Goal: Communication & Community: Answer question/provide support

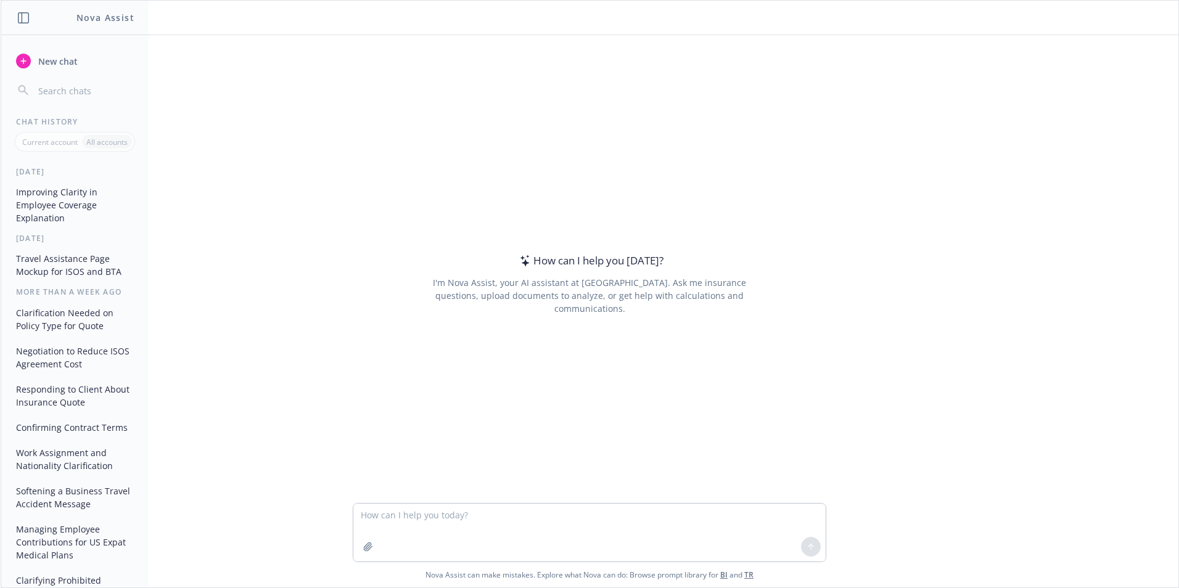
click at [491, 522] on textarea at bounding box center [589, 533] width 472 height 58
type textarea "what are the key points to this email"
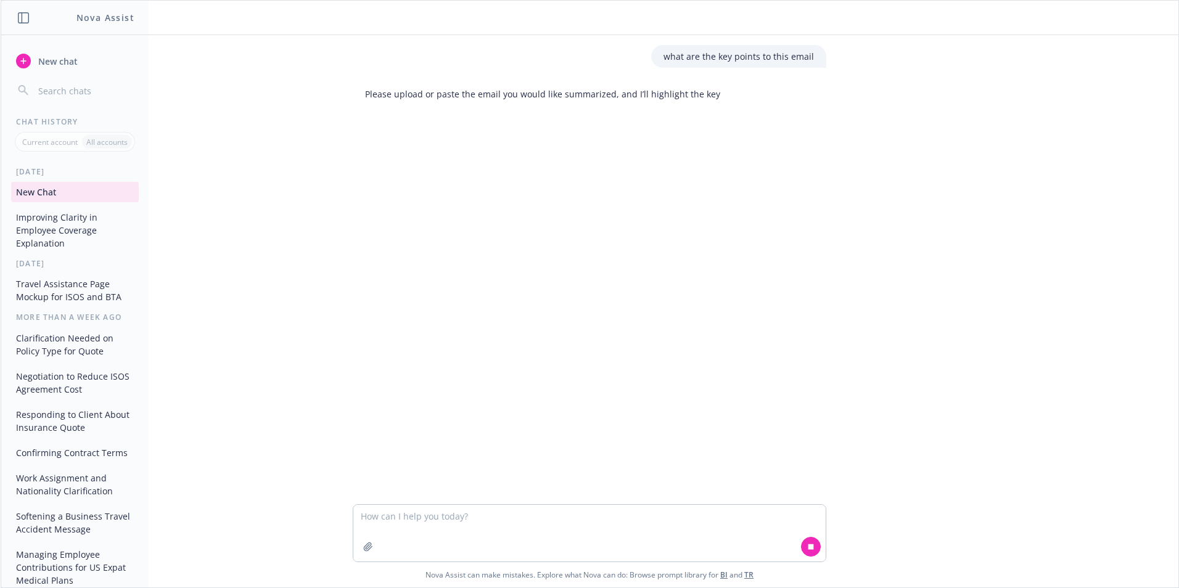
type textarea "Lorem Ipsumdol, Sitametco adi elitsed doei temp, incidi utla etdol mag aliq en …"
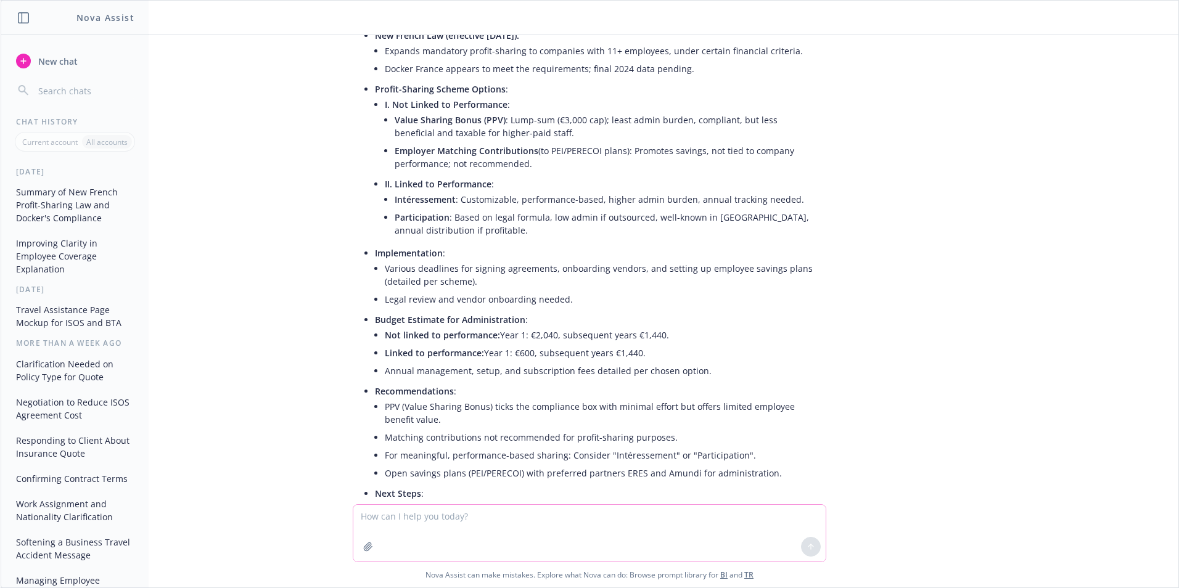
scroll to position [2107, 0]
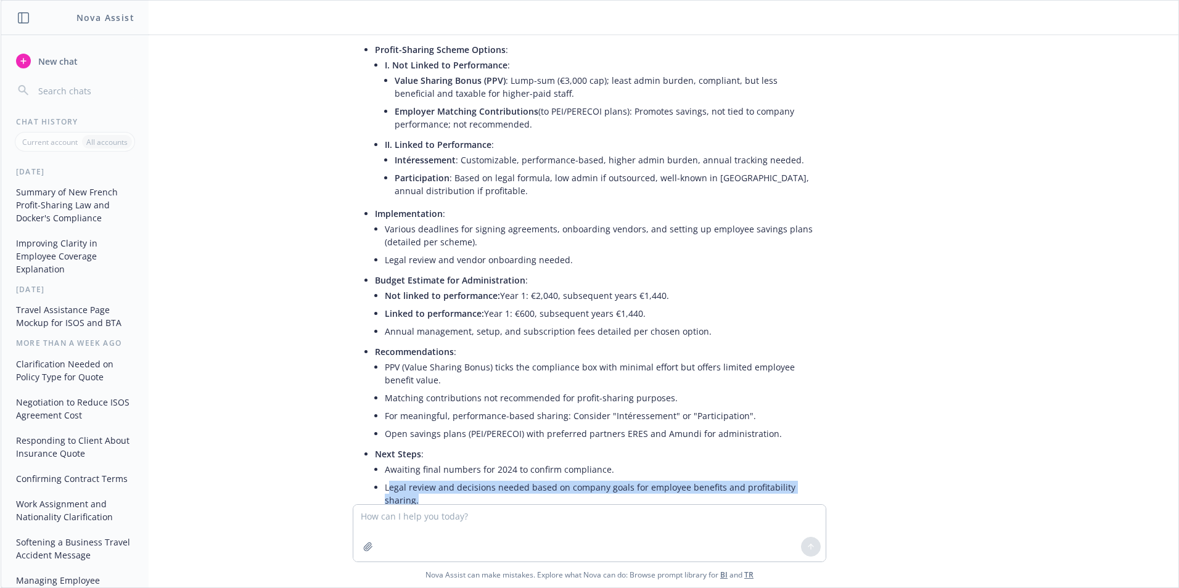
drag, startPoint x: 416, startPoint y: 440, endPoint x: 380, endPoint y: 425, distance: 38.1
click at [385, 479] on li "Legal review and decisions needed based on company goals for employee benefits …" at bounding box center [599, 494] width 429 height 31
drag, startPoint x: 380, startPoint y: 425, endPoint x: 437, endPoint y: 443, distance: 59.1
click at [437, 479] on li "Legal review and decisions needed based on company goals for employee benefits …" at bounding box center [599, 494] width 429 height 31
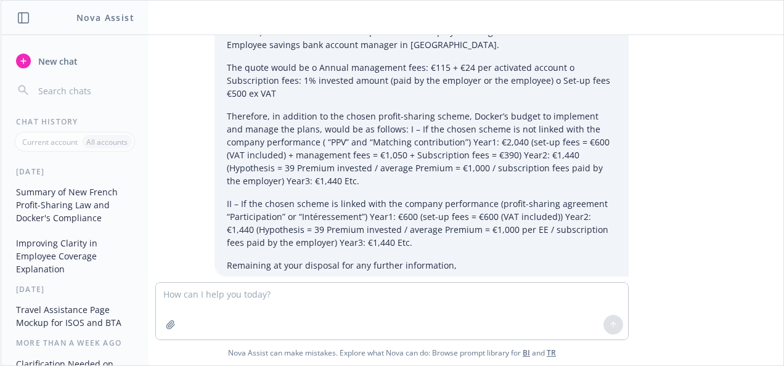
scroll to position [1613, 0]
